Goal: Information Seeking & Learning: Learn about a topic

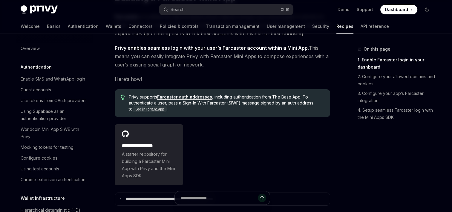
scroll to position [437, 0]
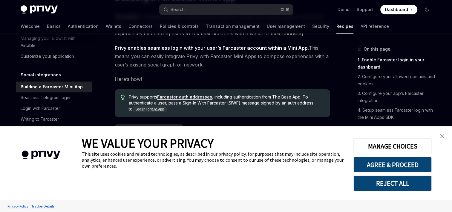
type textarea "*"
click at [438, 138] on link "close banner" at bounding box center [443, 136] width 12 height 12
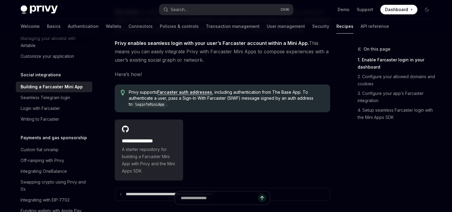
scroll to position [63, 0]
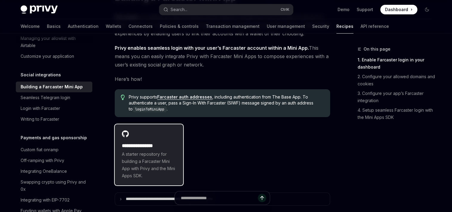
click at [161, 143] on h2 "**********" at bounding box center [149, 145] width 54 height 7
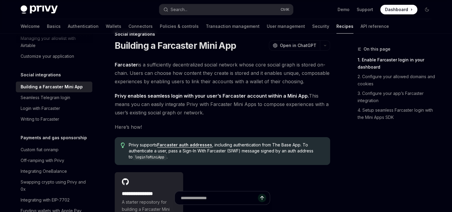
scroll to position [0, 0]
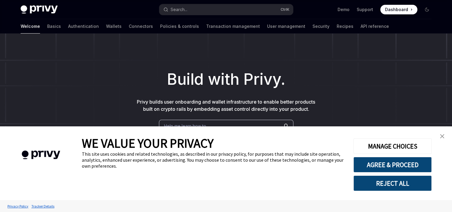
type textarea "*"
click at [396, 155] on div "MANAGE CHOICES AGREE & PROCEED REJECT ALL" at bounding box center [393, 163] width 78 height 56
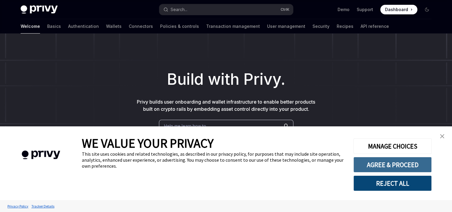
click at [403, 165] on button "AGREE & PROCEED" at bounding box center [393, 165] width 78 height 16
